Goal: Download file/media

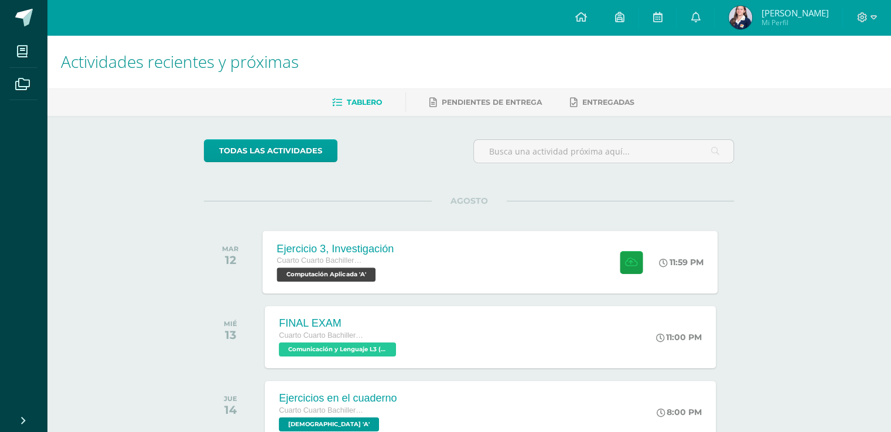
click at [457, 254] on div "Ejercicio 3, Investigación Cuarto Cuarto Bachillerato en Ciencias y Letras con …" at bounding box center [490, 262] width 455 height 63
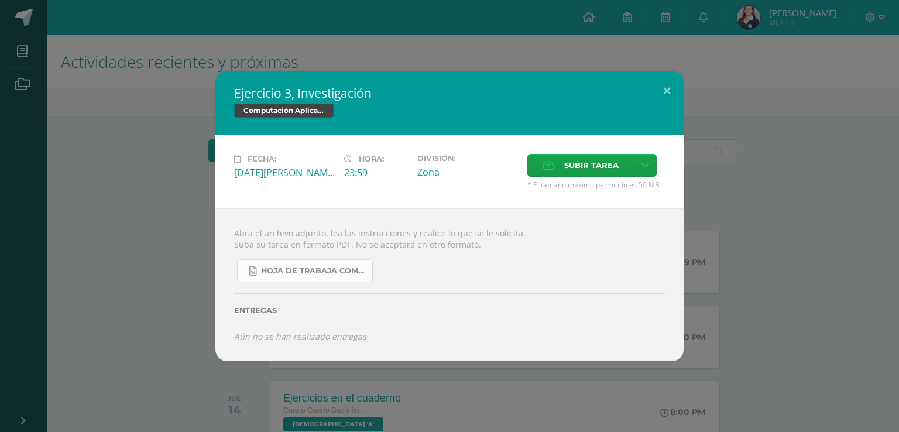
click at [324, 263] on link "Hoja de trabaja Compu Aplicada.docx" at bounding box center [305, 270] width 136 height 23
click at [664, 92] on button at bounding box center [666, 91] width 33 height 40
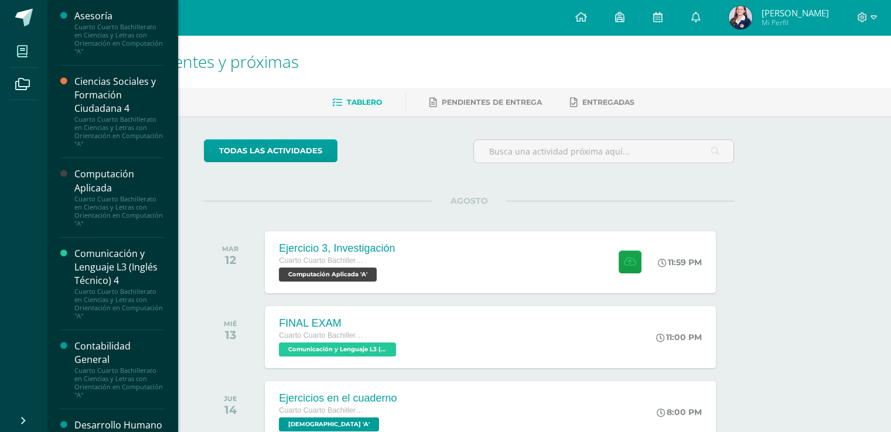
click at [12, 50] on span at bounding box center [22, 51] width 26 height 26
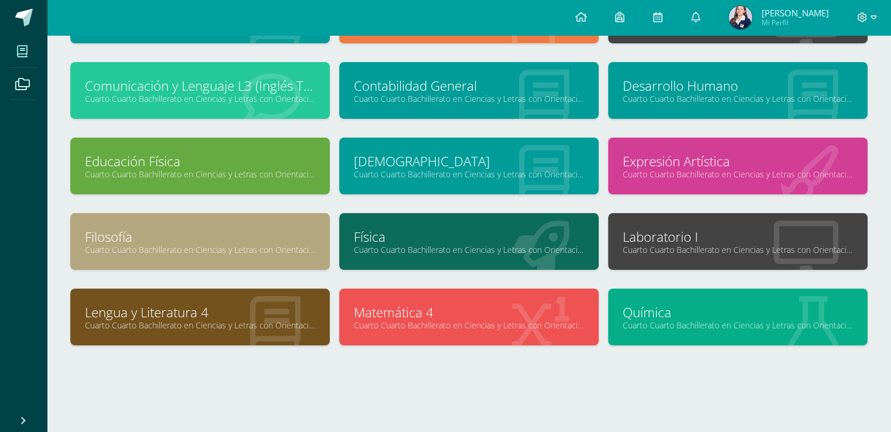
scroll to position [128, 0]
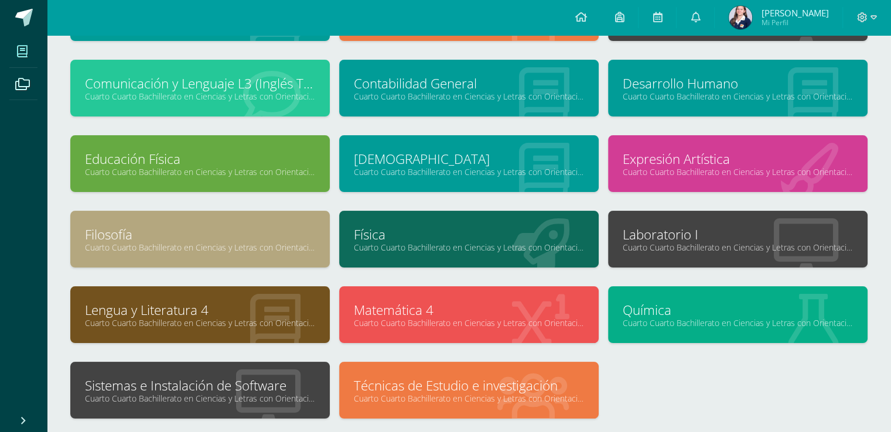
click at [154, 364] on div "Sistemas e Instalación de Software Cuarto Cuarto Bachillerato en Ciencias y Let…" at bounding box center [199, 390] width 259 height 57
click at [158, 381] on link "Sistemas e Instalación de Software" at bounding box center [200, 385] width 230 height 18
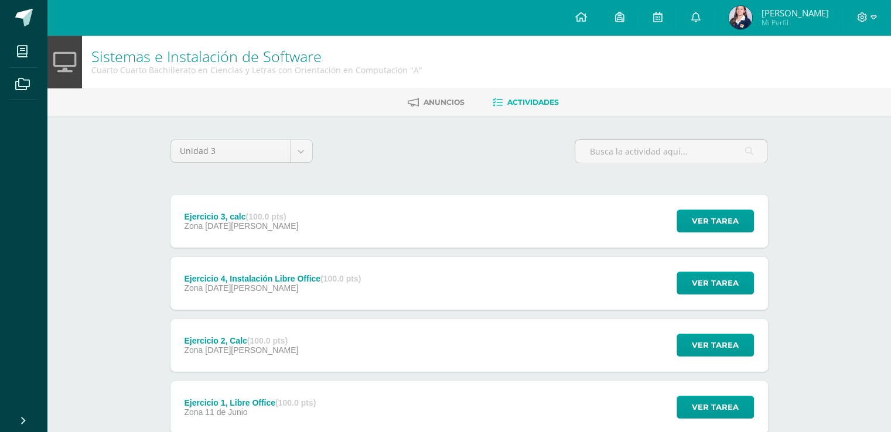
click at [290, 392] on div "Ejercicio 1, Libre Office (100.0 pts) Zona 11 de Junio" at bounding box center [250, 407] width 160 height 53
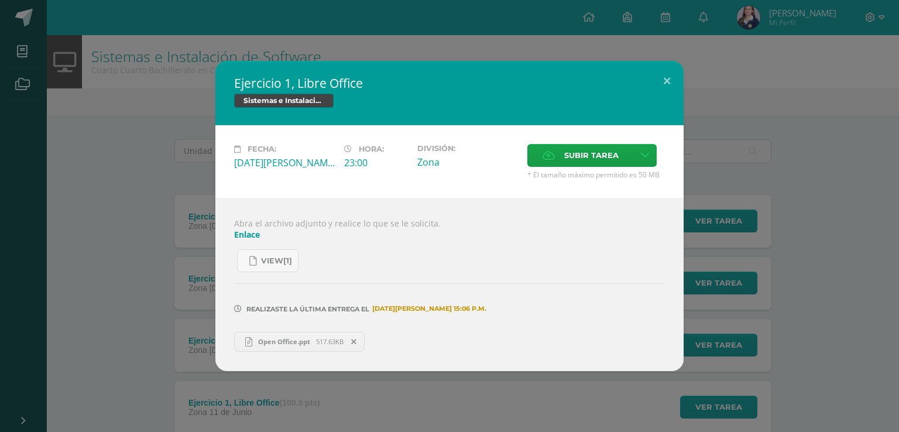
click at [289, 339] on span "Open Office.ppt" at bounding box center [284, 341] width 64 height 9
click at [666, 81] on button at bounding box center [666, 81] width 33 height 40
